Goal: Information Seeking & Learning: Learn about a topic

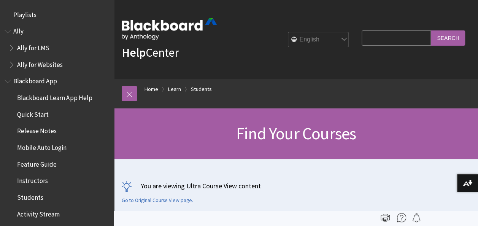
scroll to position [814, 0]
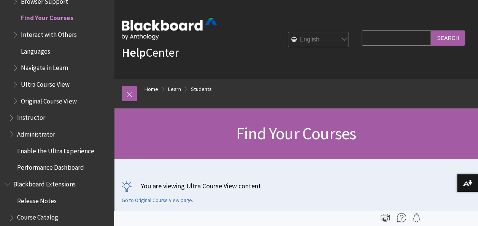
click at [380, 36] on input "Search Query" at bounding box center [395, 37] width 69 height 15
click at [388, 41] on input "Search Query" at bounding box center [395, 37] width 69 height 15
drag, startPoint x: 391, startPoint y: 50, endPoint x: 409, endPoint y: 62, distance: 22.1
click at [409, 62] on div "Help Center English عربية Català Cymraeg Deutsch Español Suomi Français עברית I…" at bounding box center [296, 39] width 364 height 79
click at [393, 38] on input "Search Query" at bounding box center [395, 37] width 69 height 15
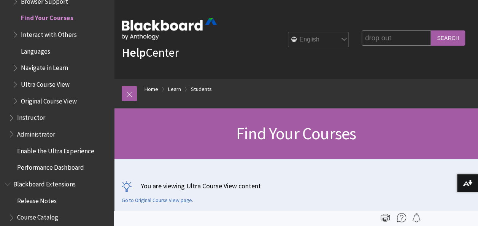
type input "drop out"
click at [422, 58] on div "Help Center English عربية Català Cymraeg Deutsch Español Suomi Français עברית I…" at bounding box center [296, 39] width 364 height 79
click at [413, 41] on input "drop out" at bounding box center [395, 37] width 69 height 15
click at [454, 32] on input "Search" at bounding box center [447, 37] width 34 height 15
